Goal: Task Accomplishment & Management: Manage account settings

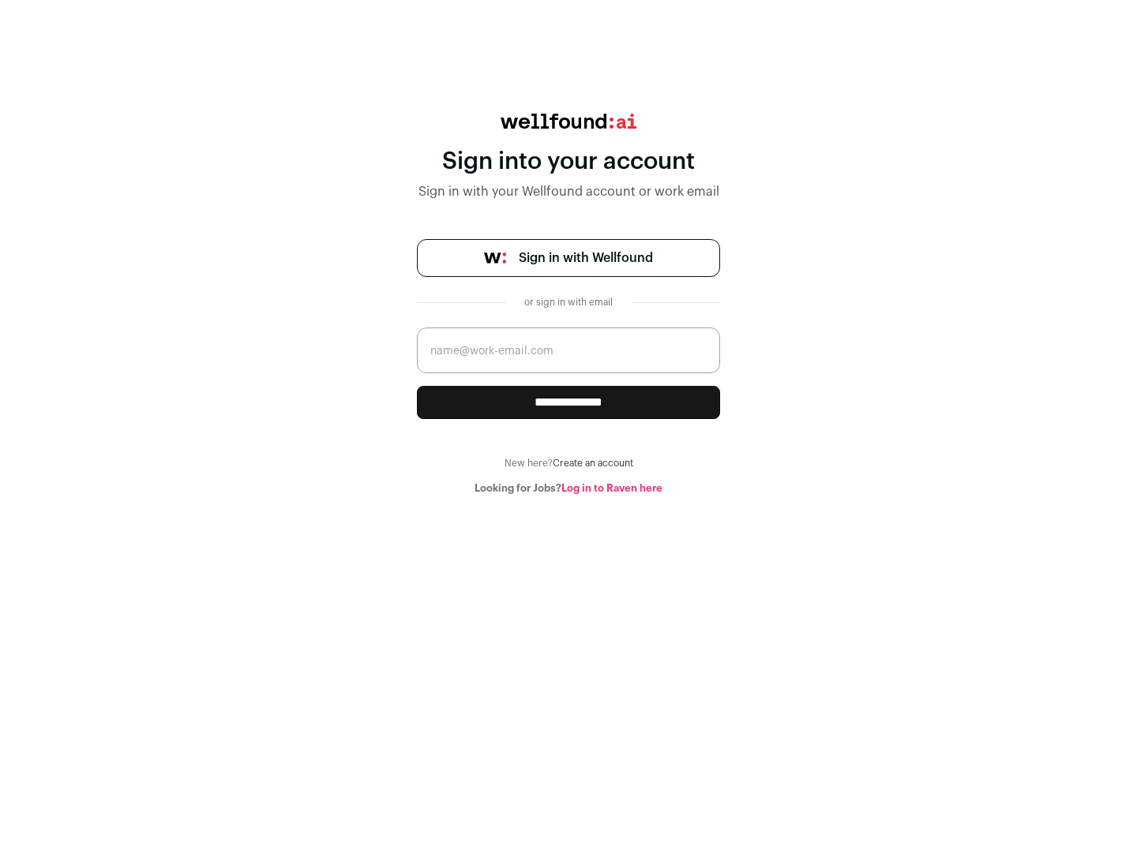
click at [585, 258] on span "Sign in with Wellfound" at bounding box center [586, 258] width 134 height 19
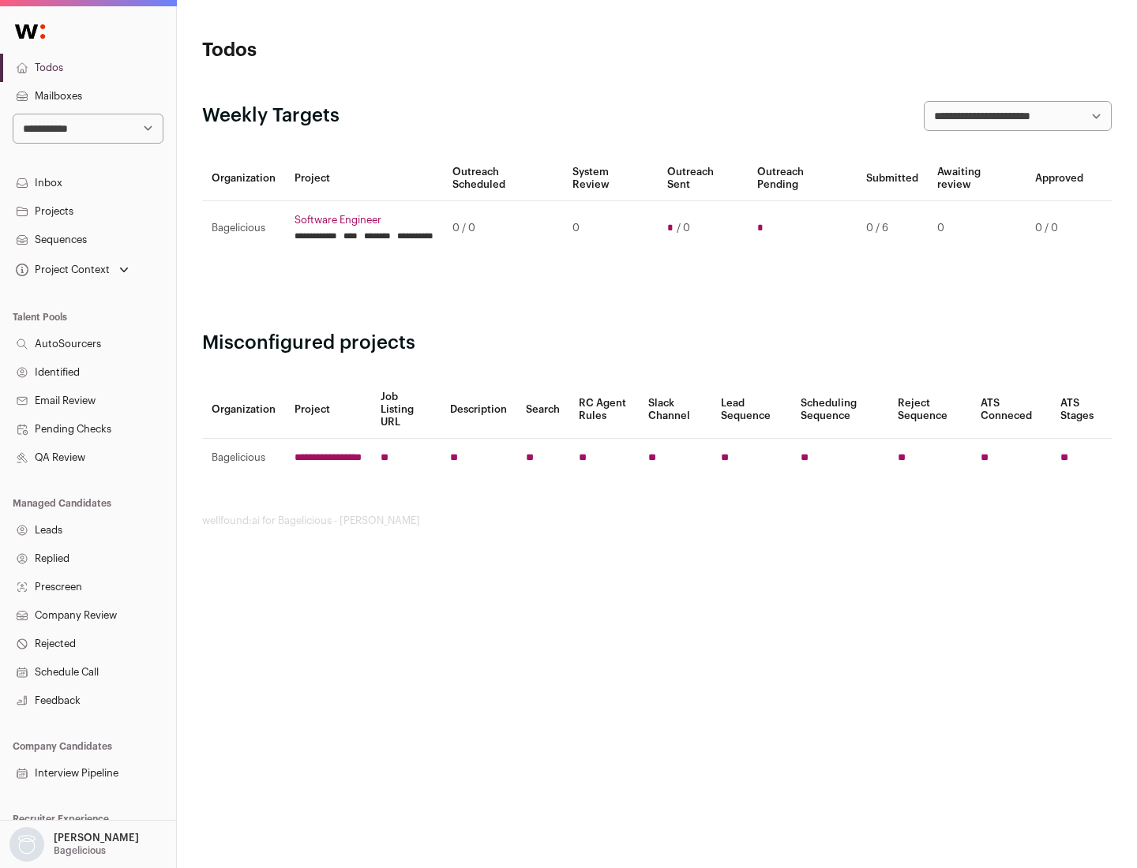
click at [88, 211] on link "Projects" at bounding box center [88, 211] width 176 height 28
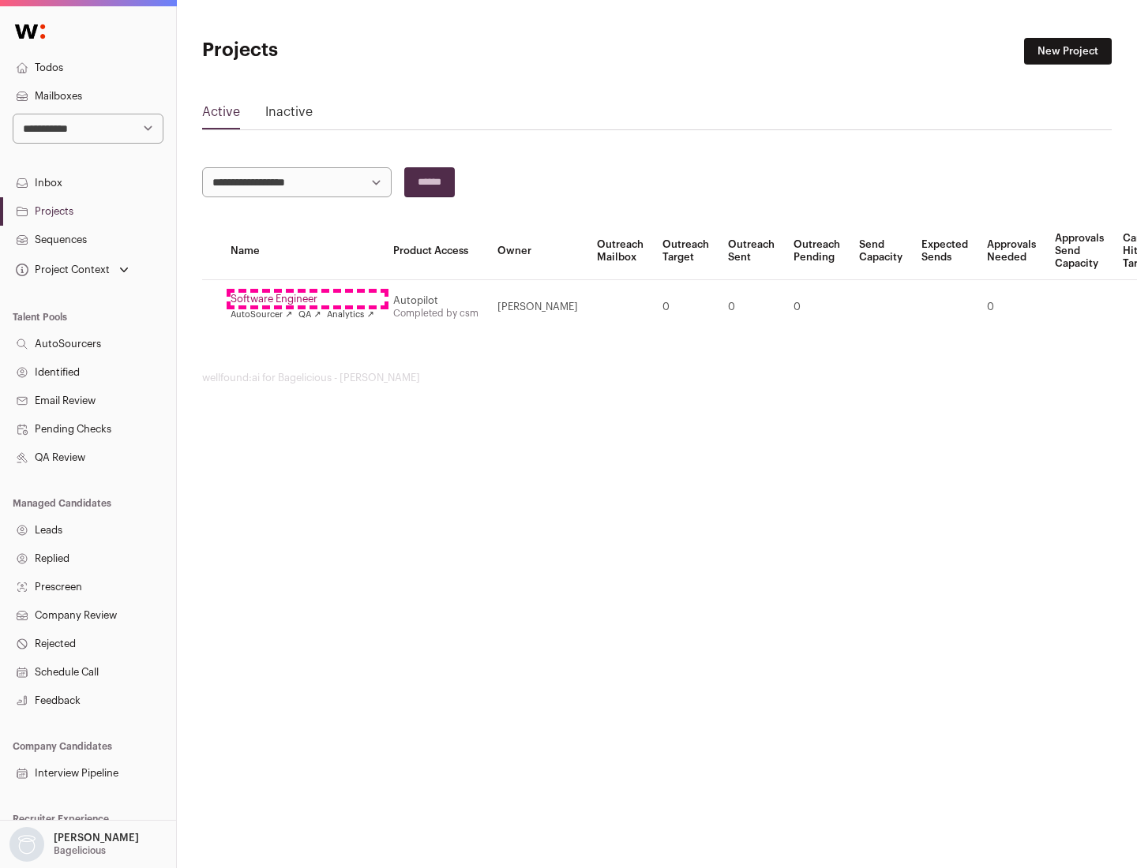
click at [307, 299] on link "Software Engineer" at bounding box center [303, 299] width 144 height 13
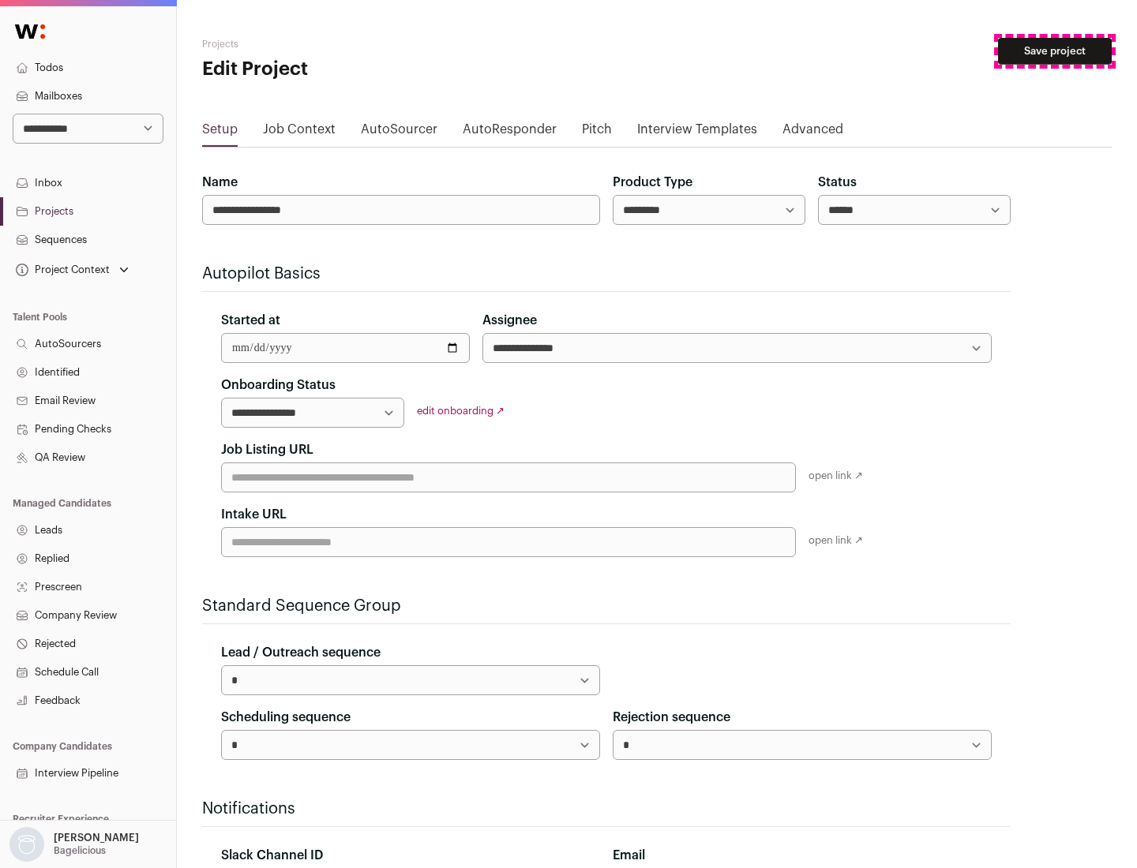
click at [1055, 51] on button "Save project" at bounding box center [1055, 51] width 114 height 27
